Goal: Task Accomplishment & Management: Manage account settings

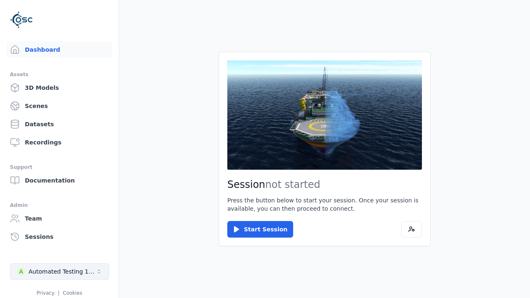
click at [60, 272] on div "Automated Testing 1 - Playwright" at bounding box center [62, 272] width 67 height 8
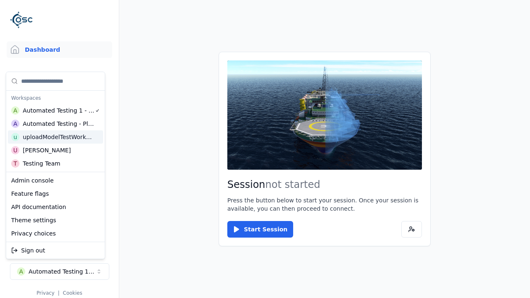
click at [58, 137] on div "uploadModelTestWorkspace" at bounding box center [58, 137] width 71 height 8
click at [265, 149] on html "Support Dashboard Assets 3D Models Scenes Datasets Recordings Support Documenta…" at bounding box center [265, 149] width 530 height 298
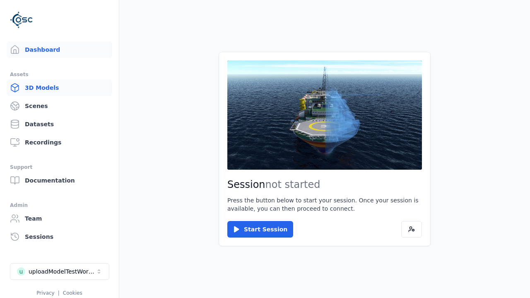
click at [59, 88] on link "3D Models" at bounding box center [60, 88] width 106 height 17
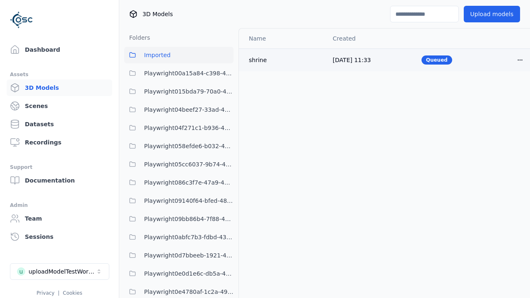
click at [520, 60] on html "Support Dashboard Assets 3D Models Scenes Datasets Recordings Support Documenta…" at bounding box center [265, 149] width 530 height 298
click at [502, 92] on div "Delete" at bounding box center [502, 91] width 49 height 13
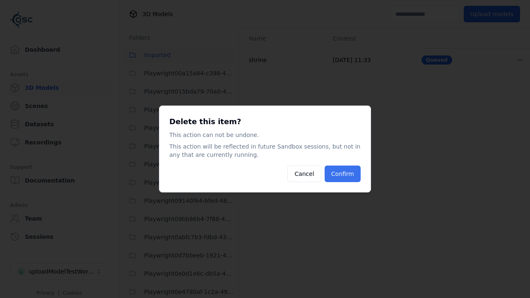
click at [342, 174] on button "Confirm" at bounding box center [343, 174] width 36 height 17
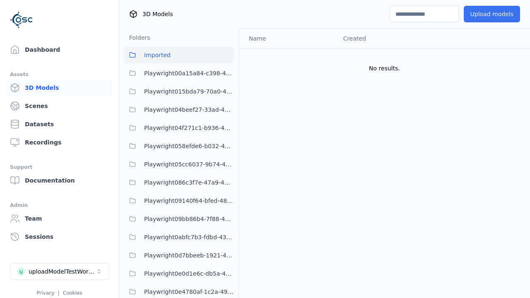
click at [492, 14] on button "Upload models" at bounding box center [492, 14] width 56 height 17
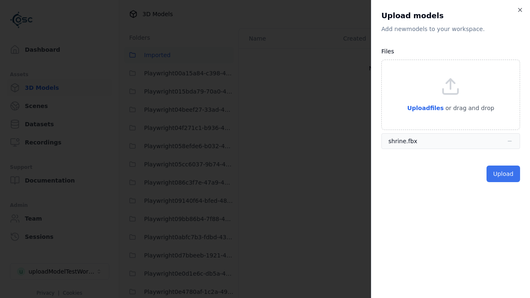
click at [503, 174] on button "Upload" at bounding box center [504, 174] width 34 height 17
